Goal: Task Accomplishment & Management: Manage account settings

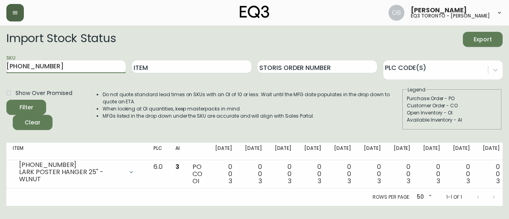
click at [15, 11] on icon "button" at bounding box center [15, 13] width 6 height 6
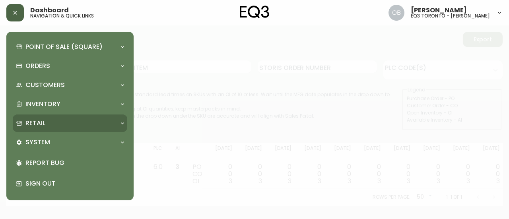
click at [41, 127] on p "Retail" at bounding box center [35, 123] width 20 height 9
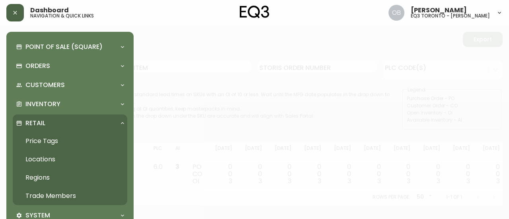
click at [42, 198] on link "Trade Members" at bounding box center [70, 196] width 114 height 18
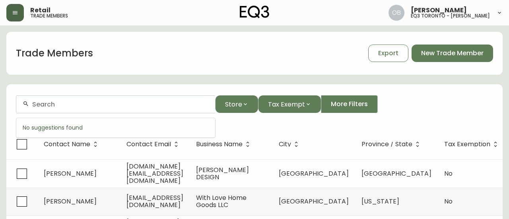
click at [102, 107] on input "text" at bounding box center [120, 105] width 176 height 8
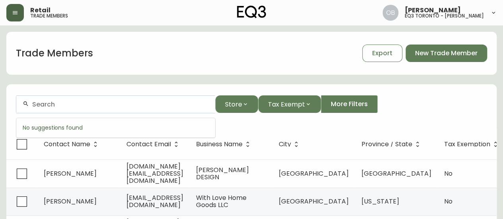
paste input "[PERSON_NAME][EMAIL_ADDRESS][DOMAIN_NAME]"
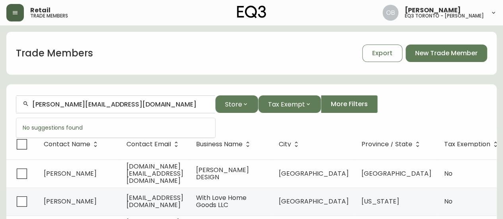
drag, startPoint x: 55, startPoint y: 101, endPoint x: 2, endPoint y: 98, distance: 53.3
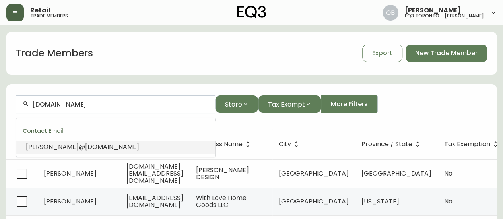
click at [85, 147] on span "[DOMAIN_NAME]" at bounding box center [112, 146] width 54 height 9
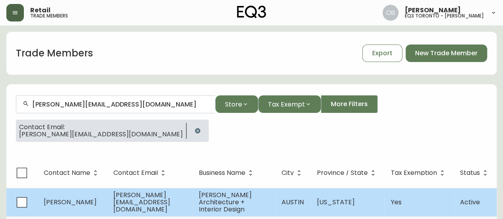
type input "[PERSON_NAME][EMAIL_ADDRESS][DOMAIN_NAME]"
click at [170, 202] on span "[PERSON_NAME][EMAIL_ADDRESS][DOMAIN_NAME]" at bounding box center [141, 201] width 57 height 23
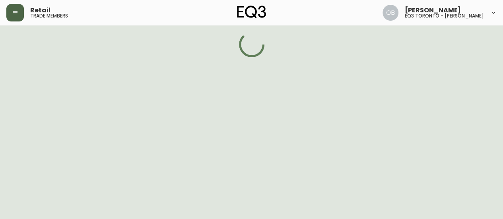
select select "[GEOGRAPHIC_DATA]"
select select "US"
select select "US_EN"
select select "Social Media"
select select "Architect"
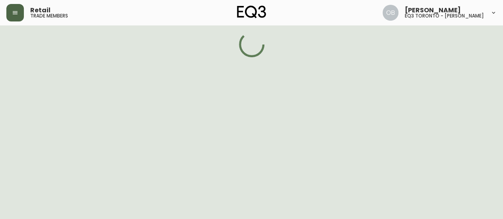
select select "true"
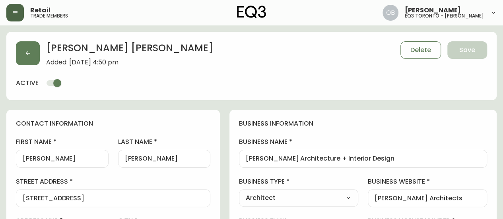
type input "EQ3 US Trade - [GEOGRAPHIC_DATA]"
select select "cm48zha2033ze0170ss7kujjb"
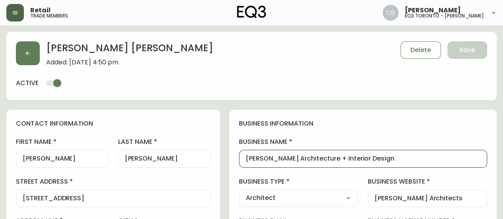
drag, startPoint x: 441, startPoint y: 162, endPoint x: 224, endPoint y: 167, distance: 216.6
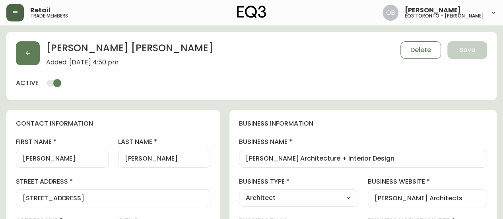
click at [105, 138] on label "first name" at bounding box center [62, 141] width 93 height 9
click at [102, 155] on input "[PERSON_NAME]" at bounding box center [62, 159] width 79 height 8
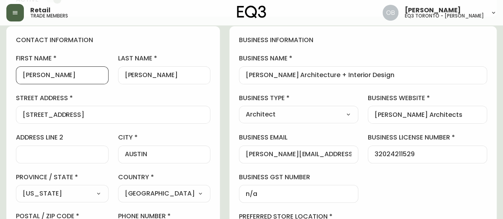
scroll to position [119, 0]
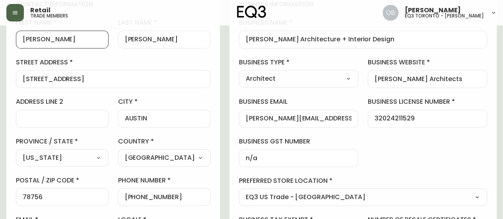
click at [0, 85] on main "[PERSON_NAME] Added: [DATE] 4:50 pm Delete Save active contact information firs…" at bounding box center [251, 212] width 503 height 612
drag, startPoint x: 57, startPoint y: 192, endPoint x: 0, endPoint y: 191, distance: 57.2
click at [0, 191] on main "[PERSON_NAME] Added: [DATE] 4:50 pm Delete Save active contact information firs…" at bounding box center [251, 212] width 503 height 612
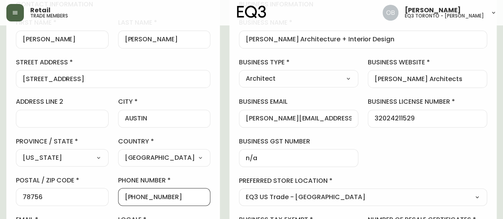
drag, startPoint x: 156, startPoint y: 189, endPoint x: 143, endPoint y: 196, distance: 14.9
click at [143, 196] on div "[PHONE_NUMBER]" at bounding box center [164, 197] width 93 height 18
type input "[PHONE_NUMBER]"
drag, startPoint x: 198, startPoint y: 195, endPoint x: 145, endPoint y: 194, distance: 52.9
click at [145, 194] on input "[PHONE_NUMBER]" at bounding box center [164, 197] width 79 height 8
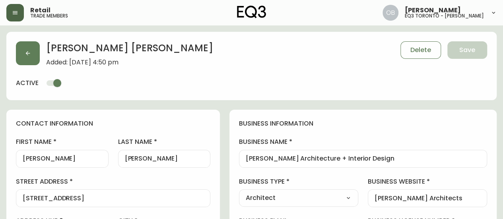
click at [286, 158] on input "[PERSON_NAME] Architecture + Interior Design" at bounding box center [363, 159] width 234 height 8
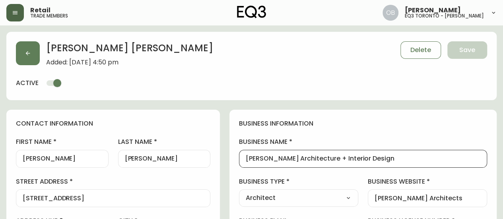
drag, startPoint x: 286, startPoint y: 158, endPoint x: 319, endPoint y: 153, distance: 32.9
click at [319, 153] on div "[PERSON_NAME] Architecture + Interior Design" at bounding box center [363, 159] width 248 height 18
